Goal: Check status

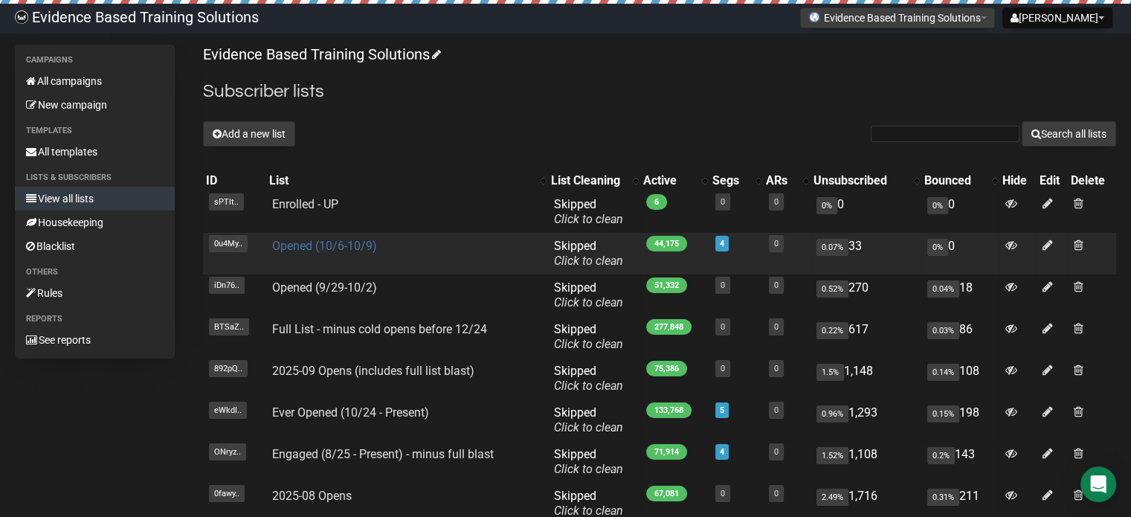
click at [349, 246] on link "Opened (10/6-10/9)" at bounding box center [324, 246] width 105 height 14
